Goal: Check status: Check status

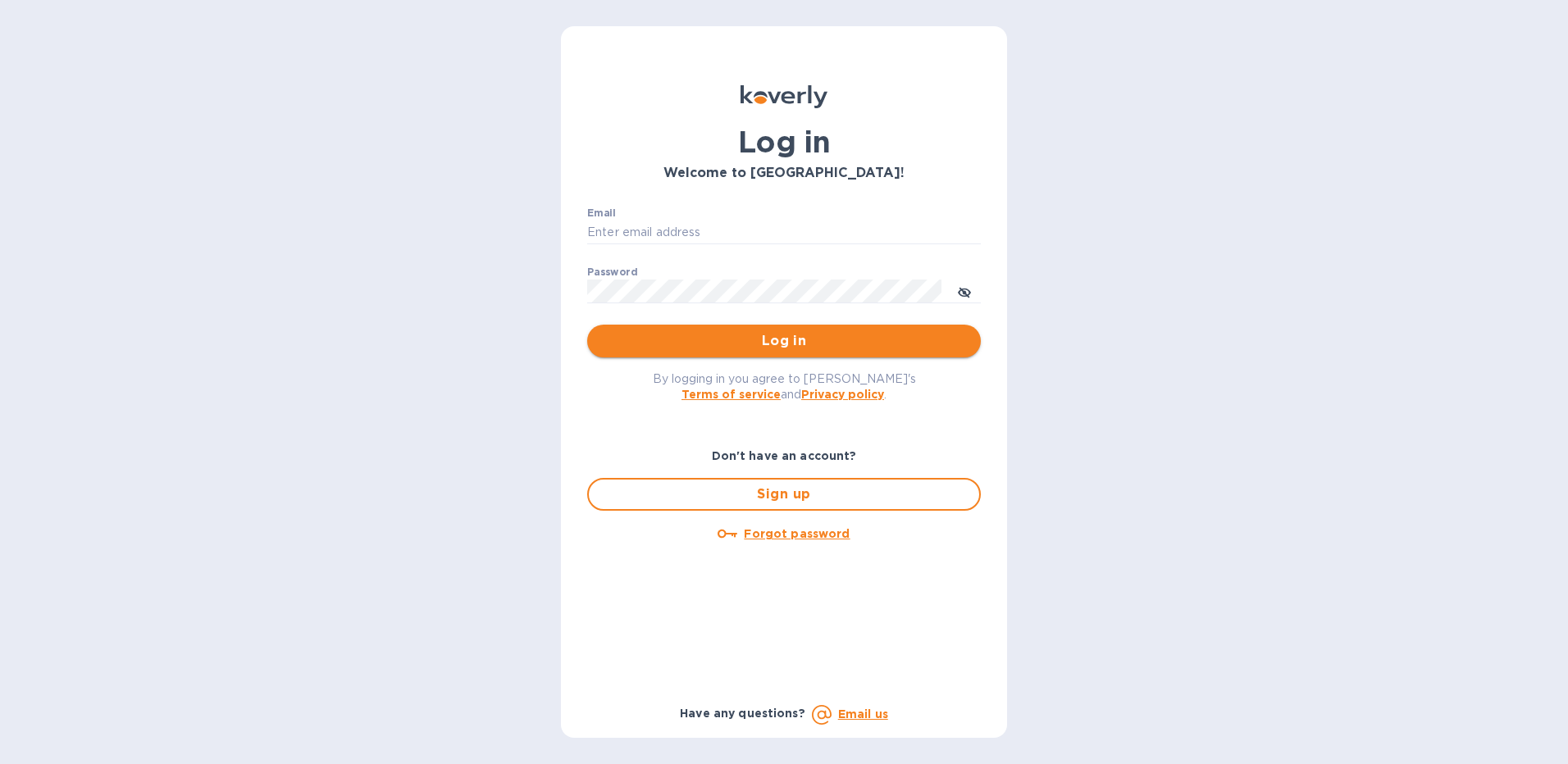
type input "[EMAIL_ADDRESS][DOMAIN_NAME]"
click at [804, 343] on span "Log in" at bounding box center [784, 341] width 367 height 19
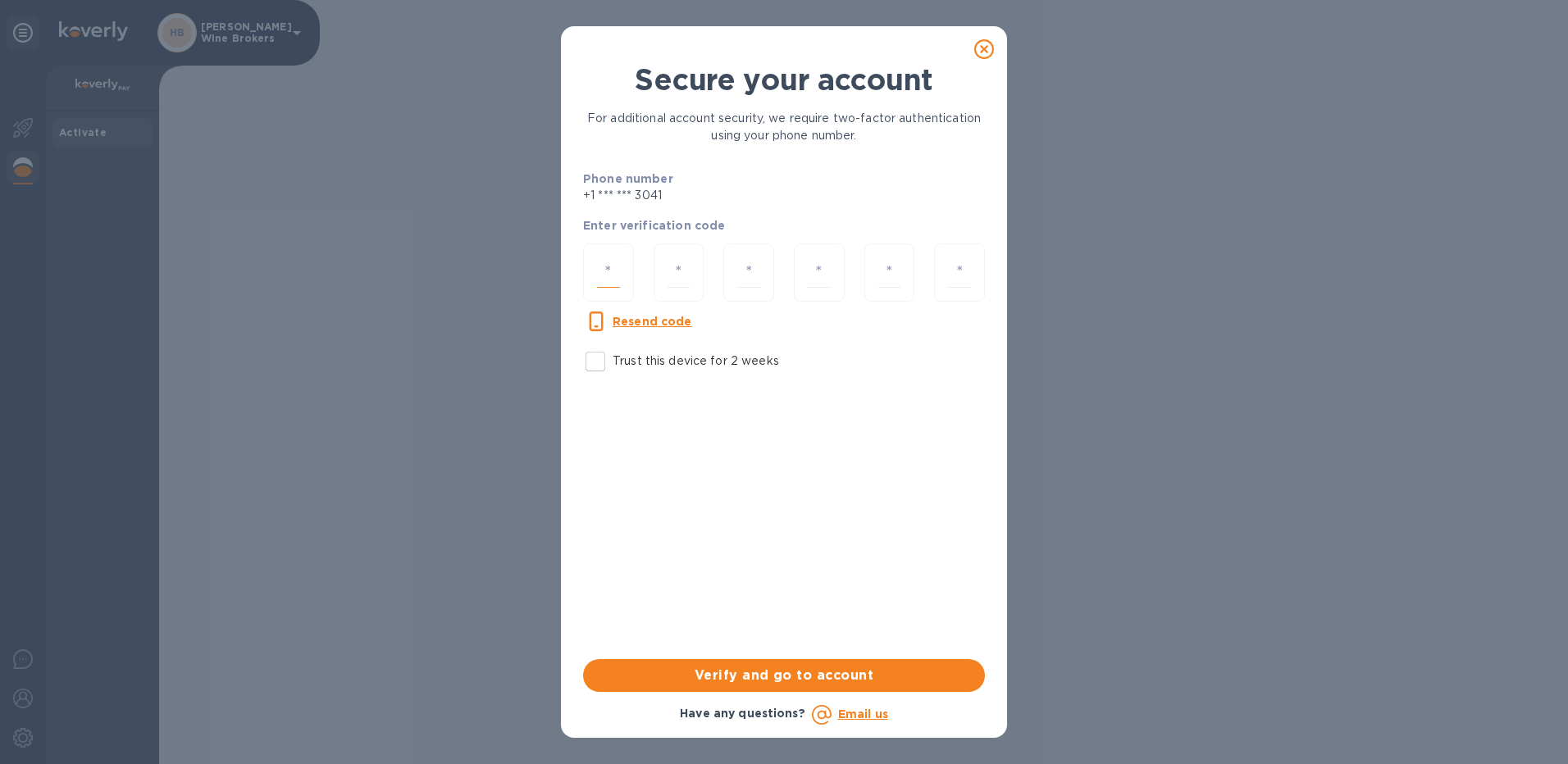
click at [613, 271] on input "number" at bounding box center [608, 272] width 23 height 30
type input "2"
type input "6"
type input "3"
type input "7"
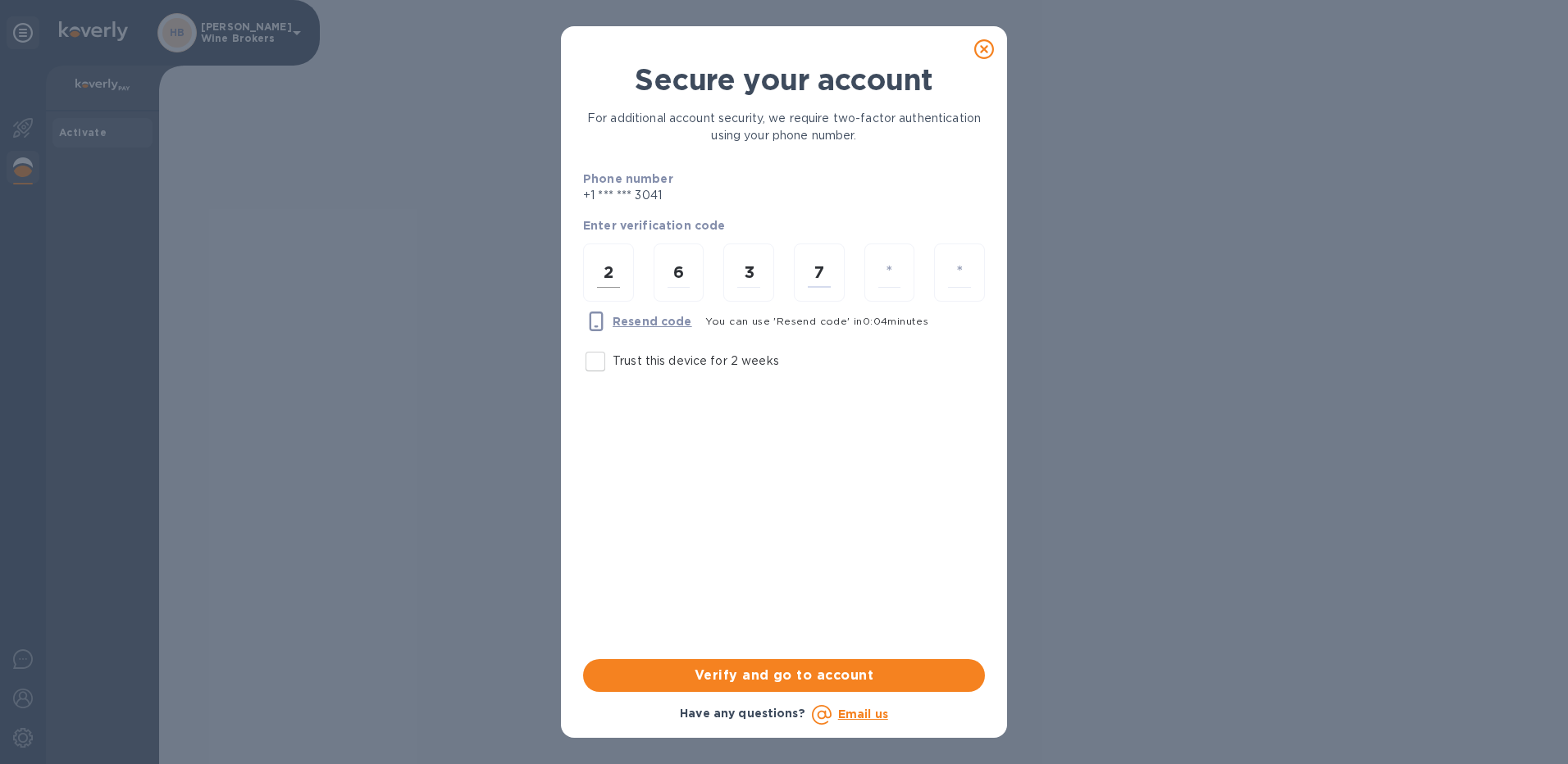
type input "8"
type input "2"
